Goal: Book appointment/travel/reservation

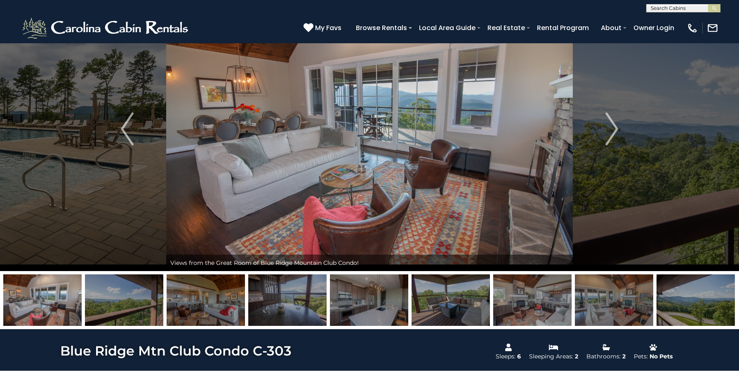
scroll to position [56, 0]
click at [675, 9] on input "text" at bounding box center [682, 10] width 72 height 8
type input "******"
click at [678, 17] on li "Winter fell Lodge" at bounding box center [682, 19] width 73 height 7
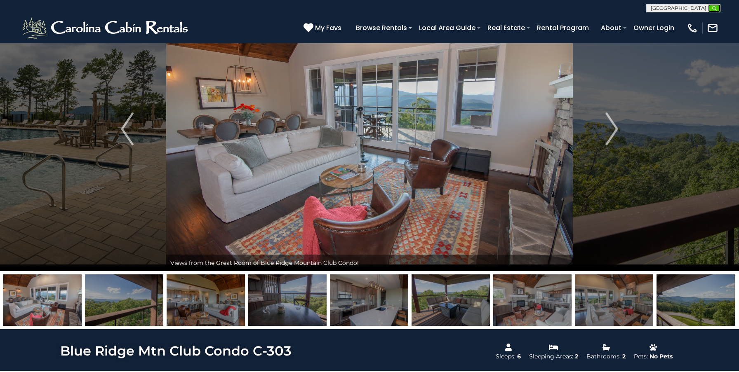
click at [713, 9] on img "submit" at bounding box center [714, 8] width 6 height 6
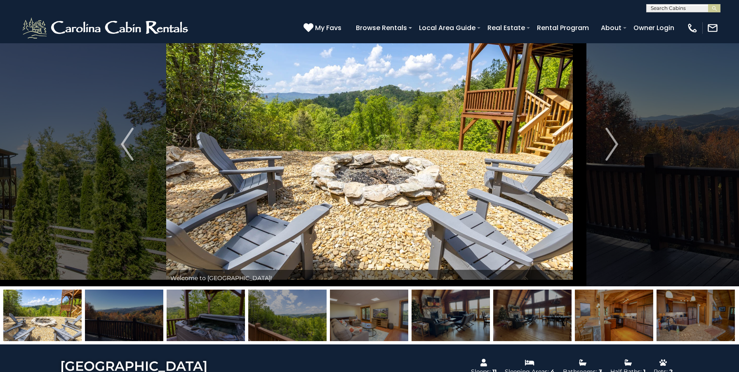
scroll to position [4, 0]
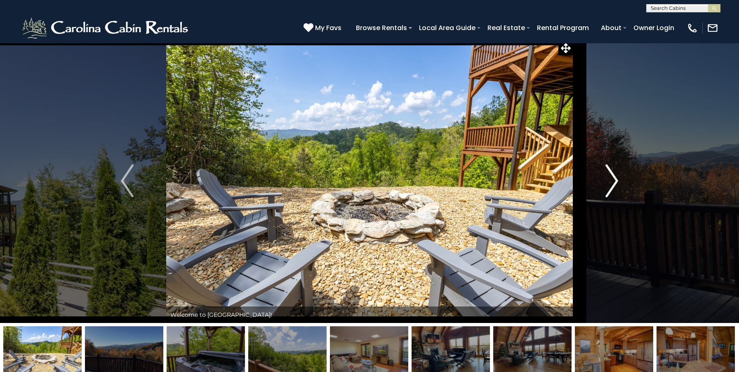
click at [615, 186] on img "Next" at bounding box center [611, 180] width 12 height 33
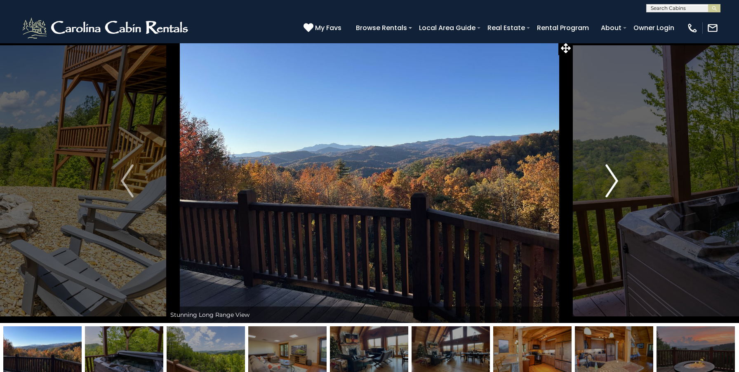
click at [615, 186] on img "Next" at bounding box center [611, 180] width 12 height 33
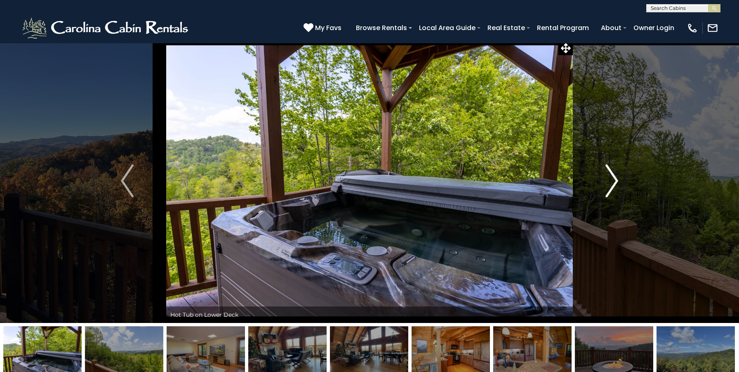
click at [615, 186] on img "Next" at bounding box center [611, 180] width 12 height 33
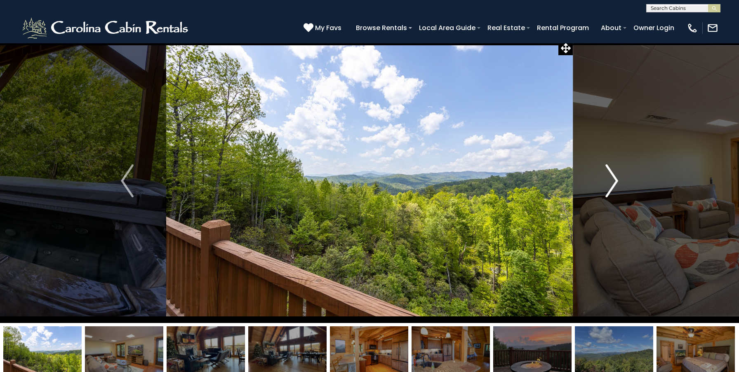
click at [615, 186] on img "Next" at bounding box center [611, 180] width 12 height 33
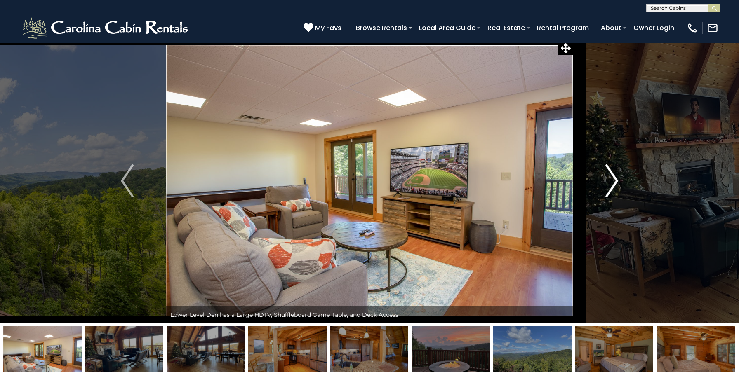
click at [615, 186] on img "Next" at bounding box center [611, 180] width 12 height 33
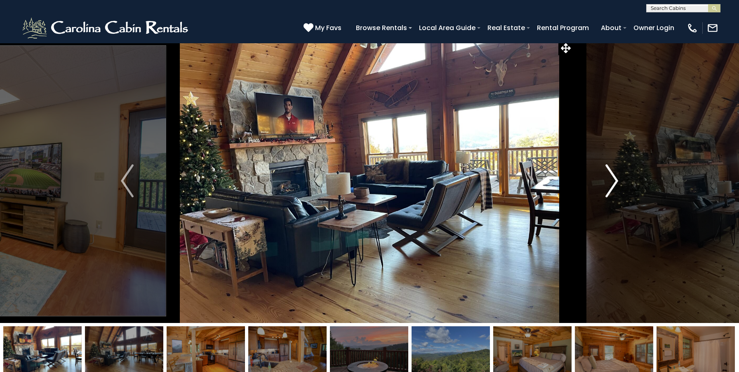
click at [615, 186] on img "Next" at bounding box center [611, 180] width 12 height 33
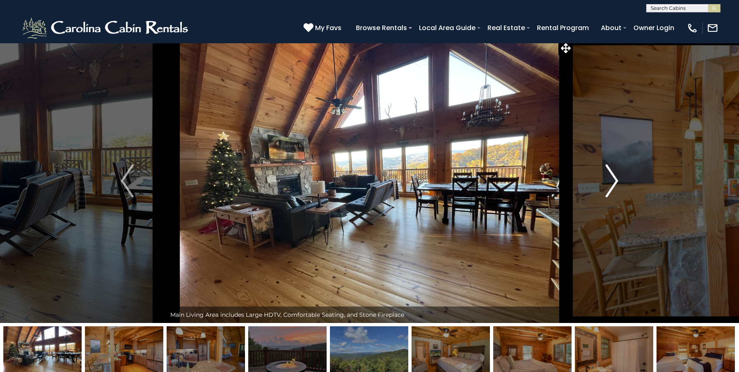
click at [615, 185] on img "Next" at bounding box center [611, 180] width 12 height 33
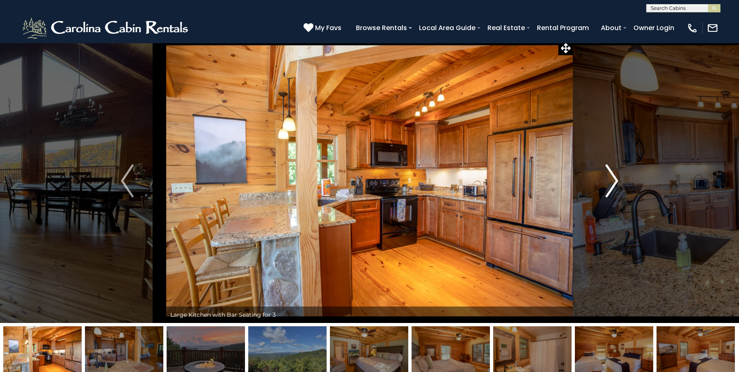
click at [615, 185] on img "Next" at bounding box center [611, 180] width 12 height 33
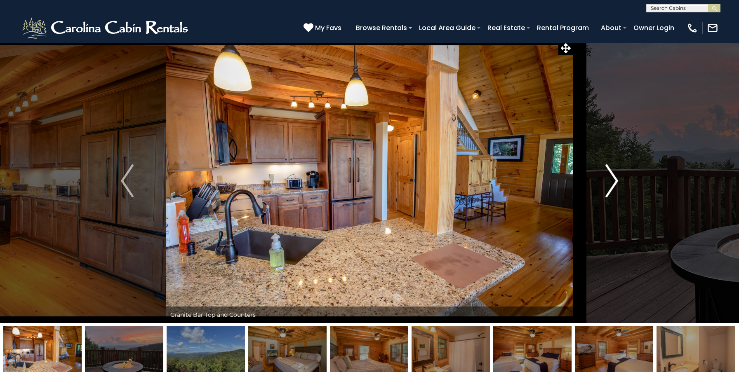
click at [615, 185] on img "Next" at bounding box center [611, 180] width 12 height 33
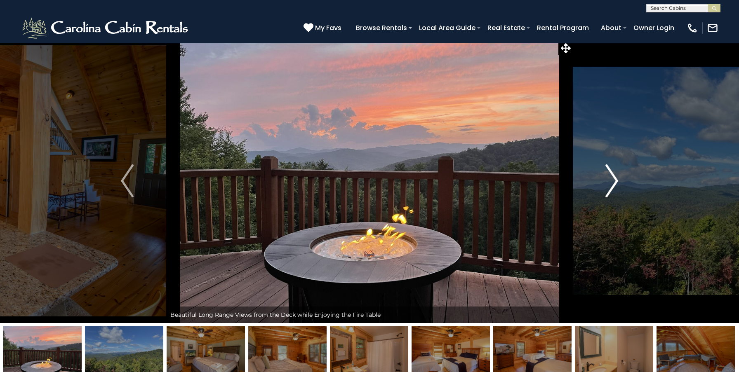
click at [615, 185] on img "Next" at bounding box center [611, 180] width 12 height 33
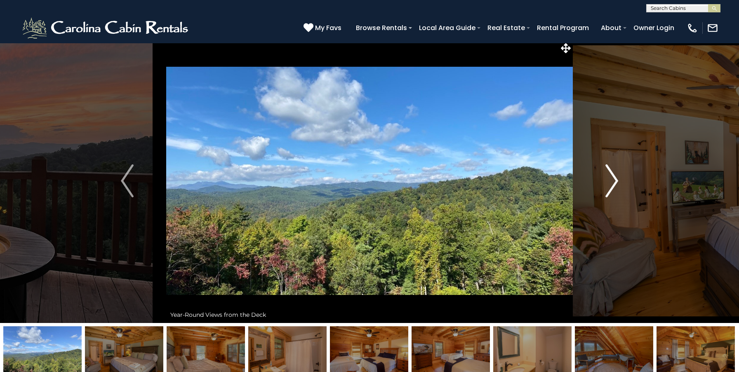
click at [615, 185] on img "Next" at bounding box center [611, 180] width 12 height 33
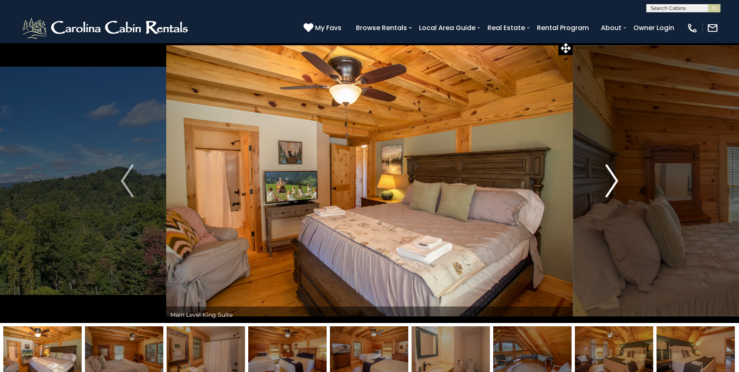
click at [615, 185] on img "Next" at bounding box center [611, 180] width 12 height 33
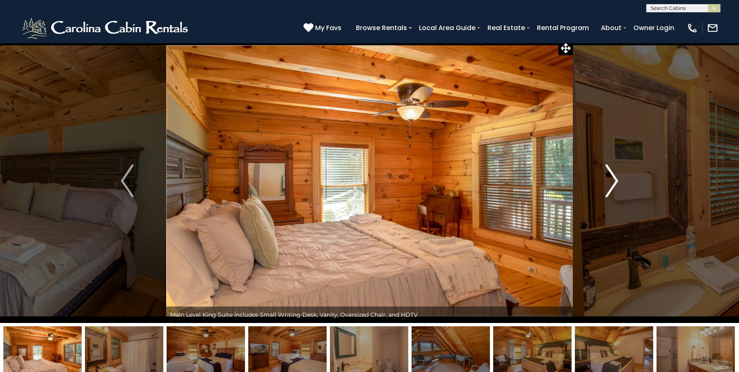
click at [615, 185] on img "Next" at bounding box center [611, 180] width 12 height 33
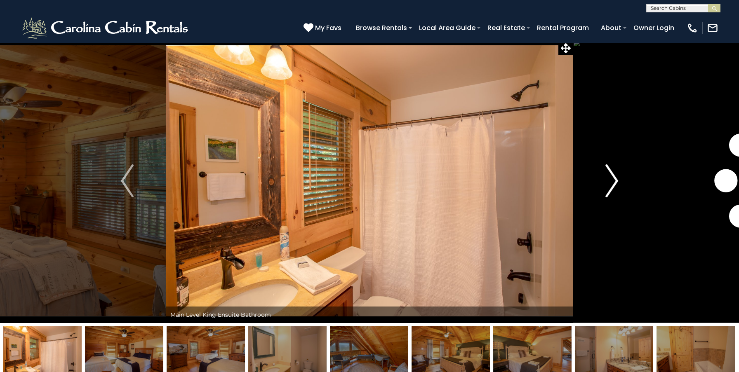
click at [615, 185] on img "Next" at bounding box center [611, 180] width 12 height 33
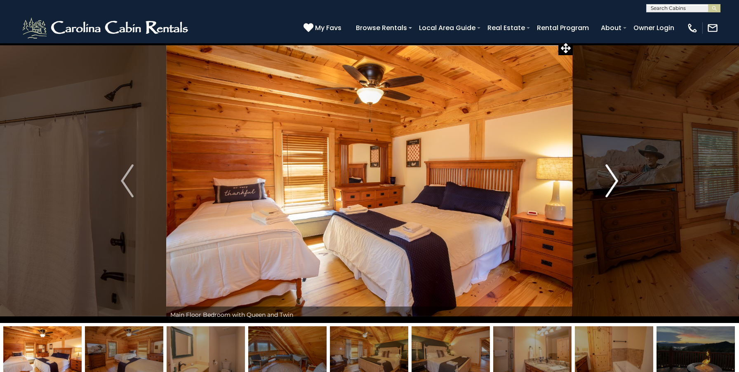
click at [615, 185] on img "Next" at bounding box center [611, 180] width 12 height 33
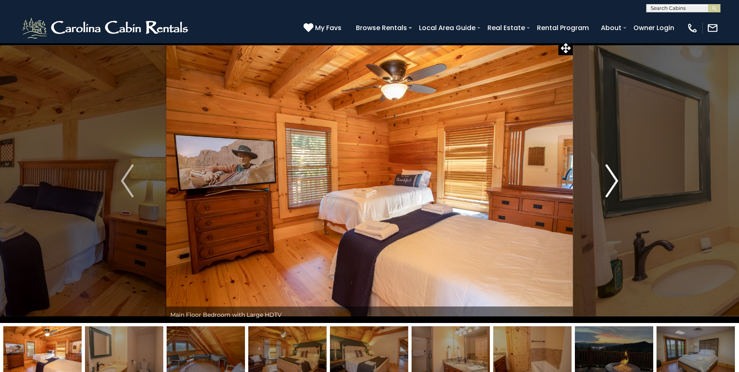
click at [615, 185] on img "Next" at bounding box center [611, 180] width 12 height 33
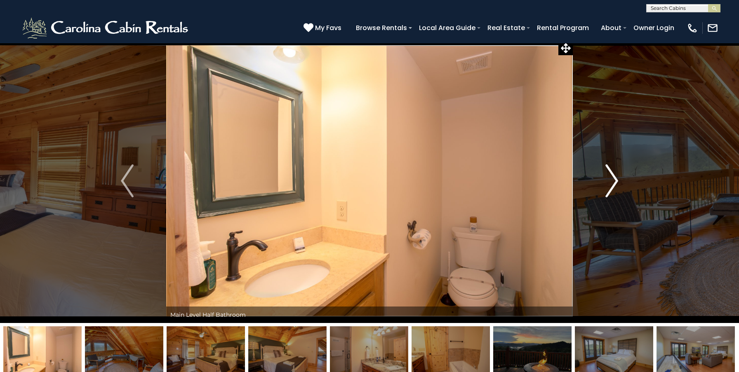
click at [615, 186] on img "Next" at bounding box center [611, 180] width 12 height 33
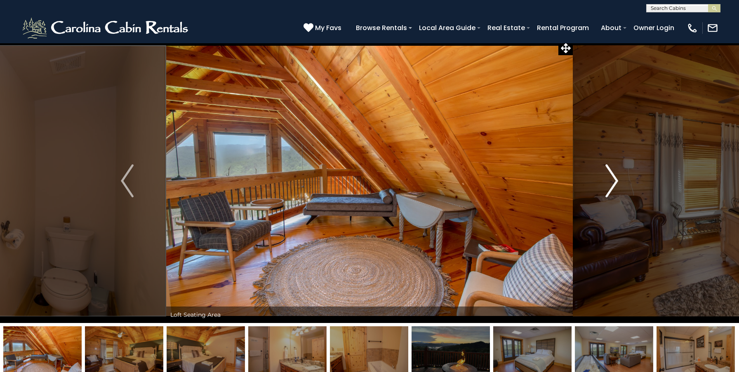
click at [615, 186] on img "Next" at bounding box center [611, 180] width 12 height 33
